Goal: Find specific page/section: Find specific page/section

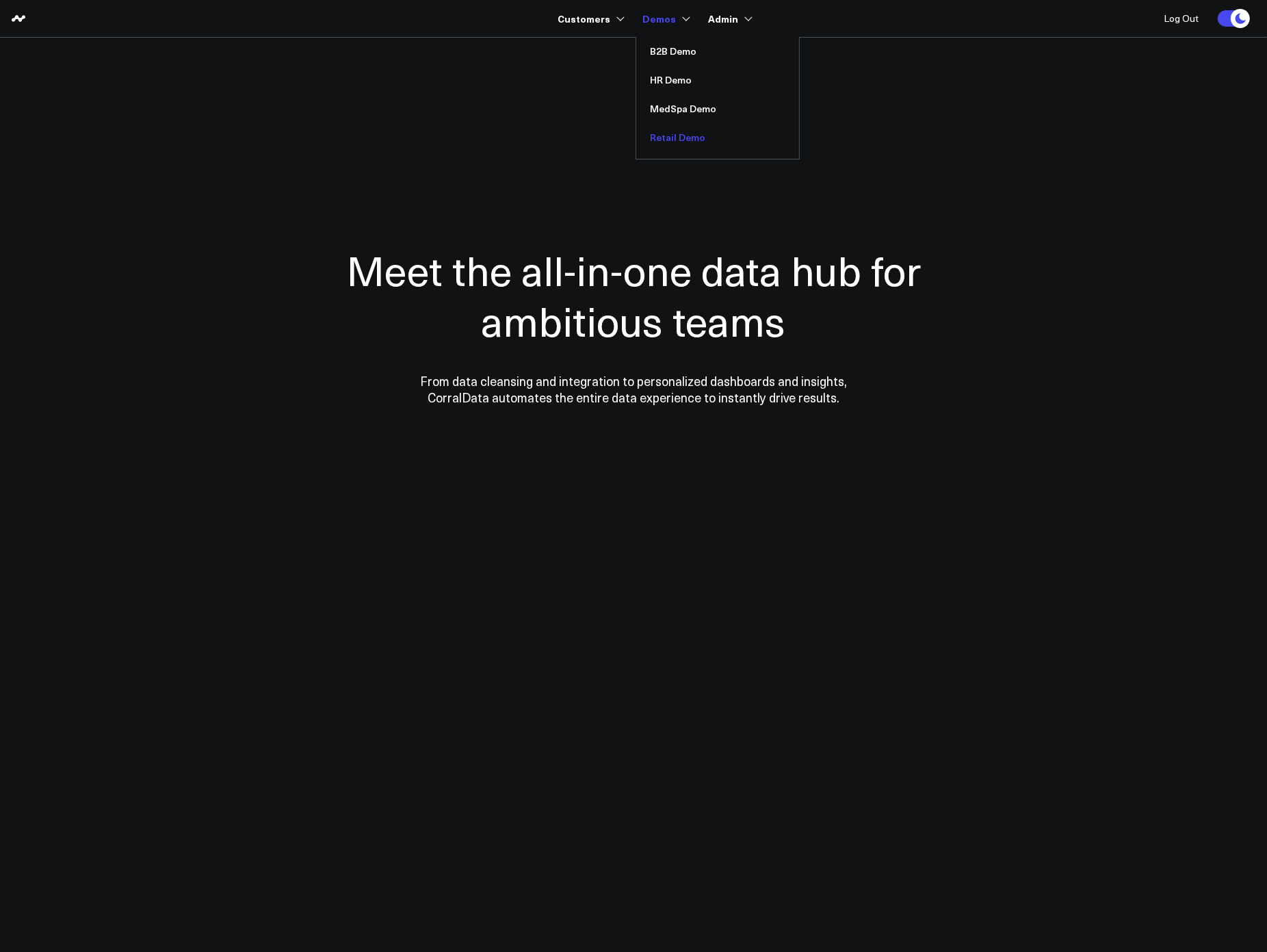
click at [685, 133] on link "Retail Demo" at bounding box center [717, 137] width 163 height 28
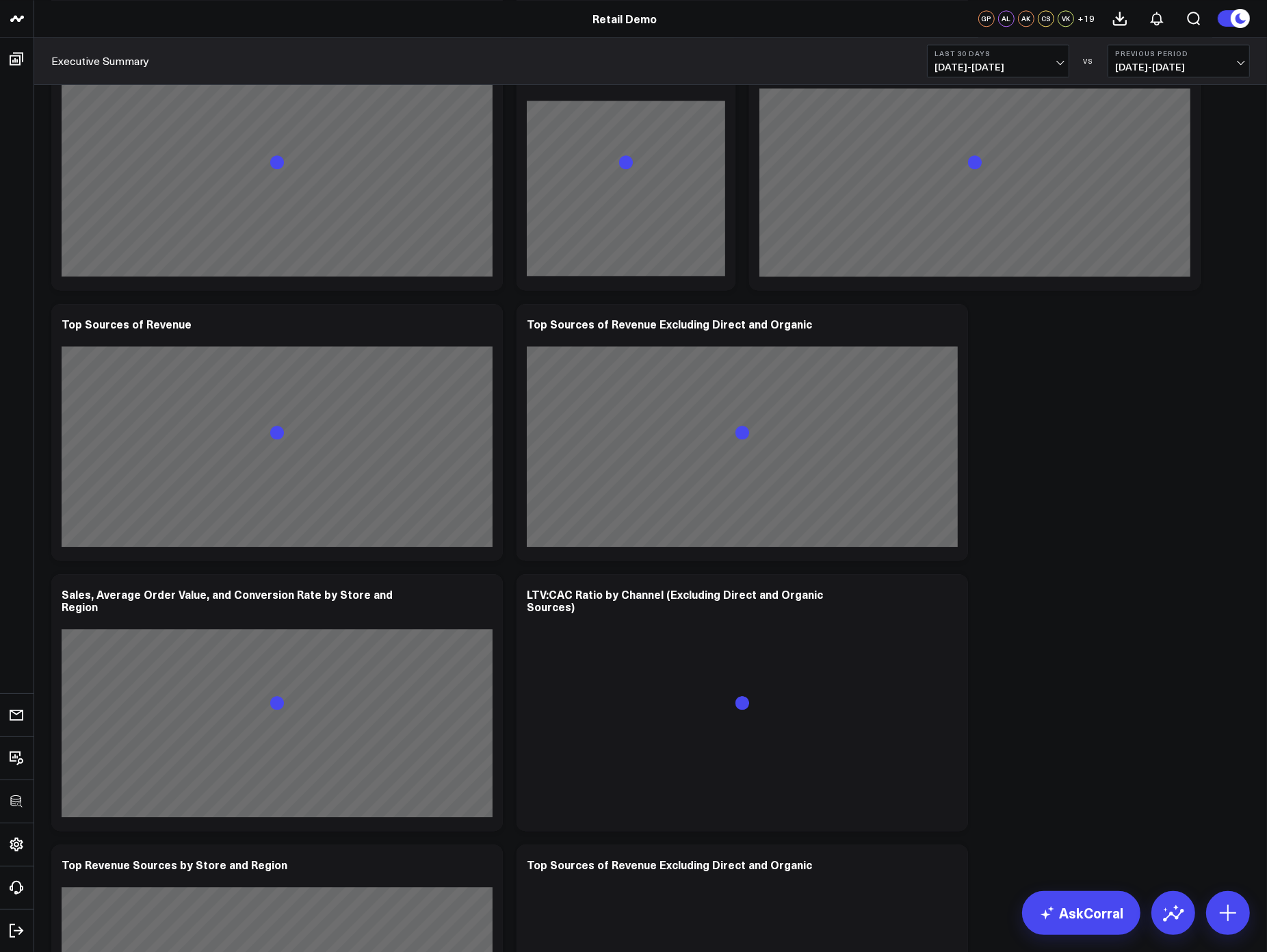
scroll to position [5853, 0]
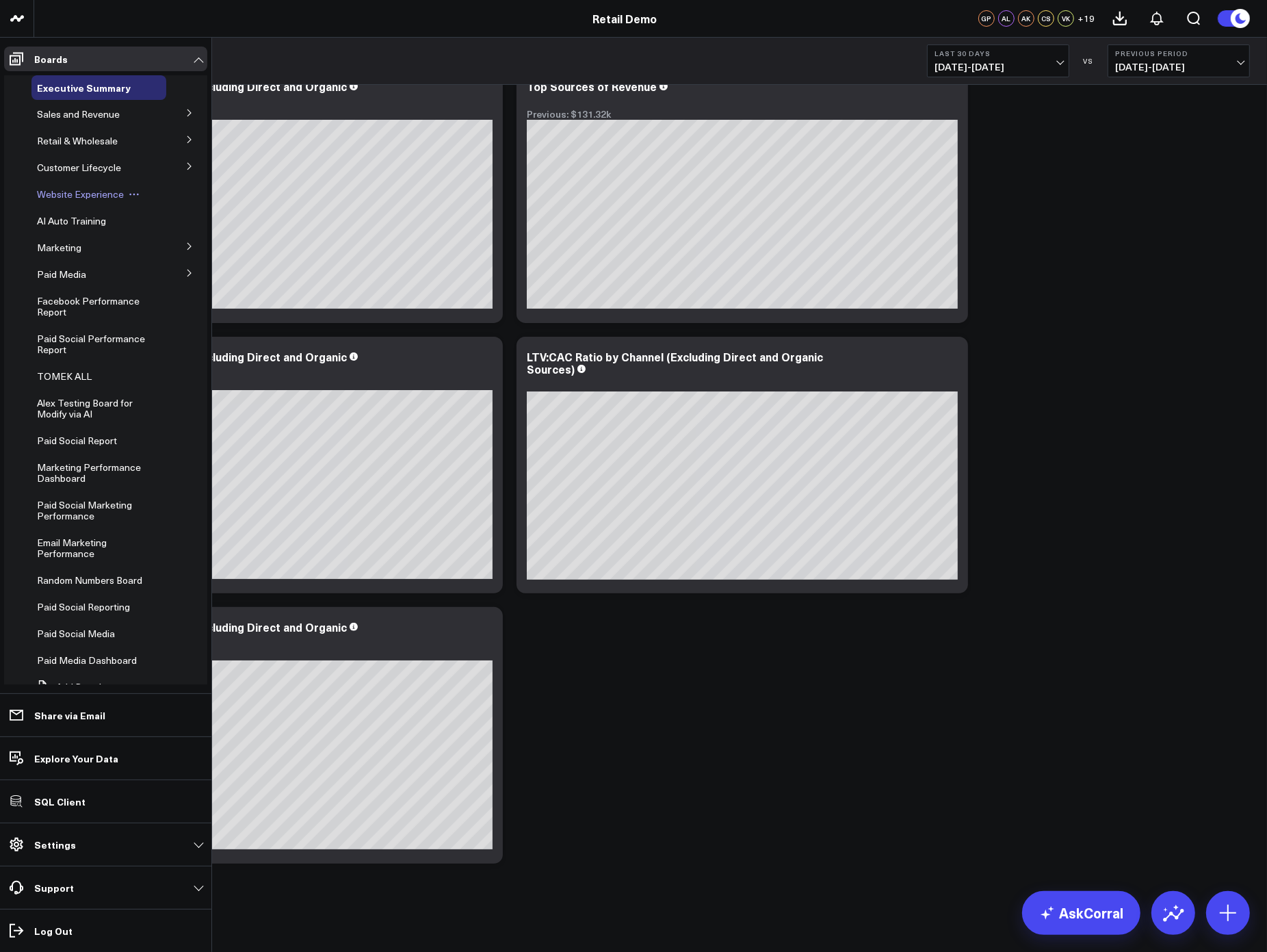
click at [77, 192] on span "Website Experience" at bounding box center [80, 194] width 87 height 13
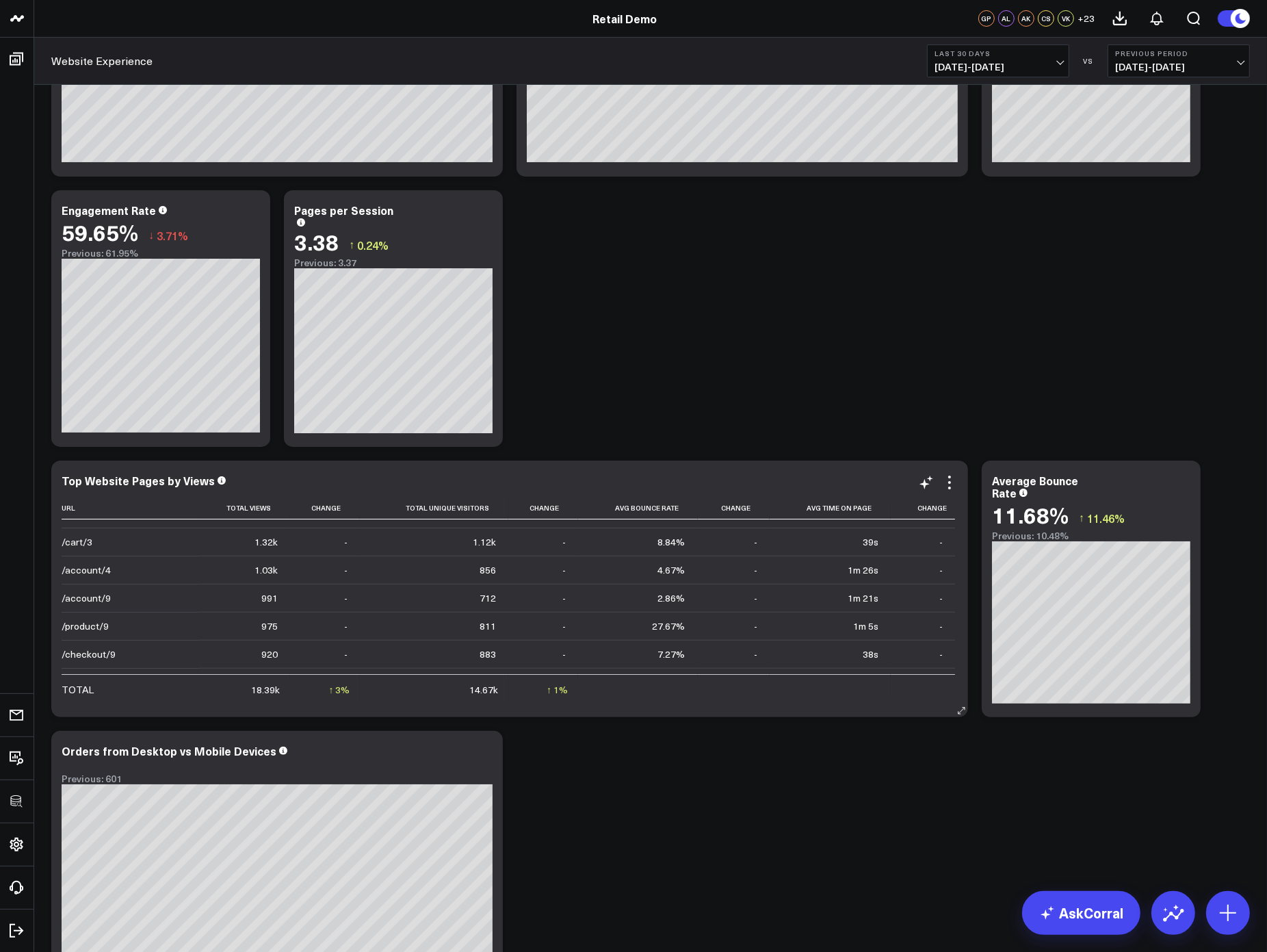
scroll to position [182, 0]
click at [785, 359] on div "Modify via AI Copy link to widget Ask support Remove Create linked copy Executi…" at bounding box center [651, 897] width 1212 height 1969
